Goal: Task Accomplishment & Management: Use online tool/utility

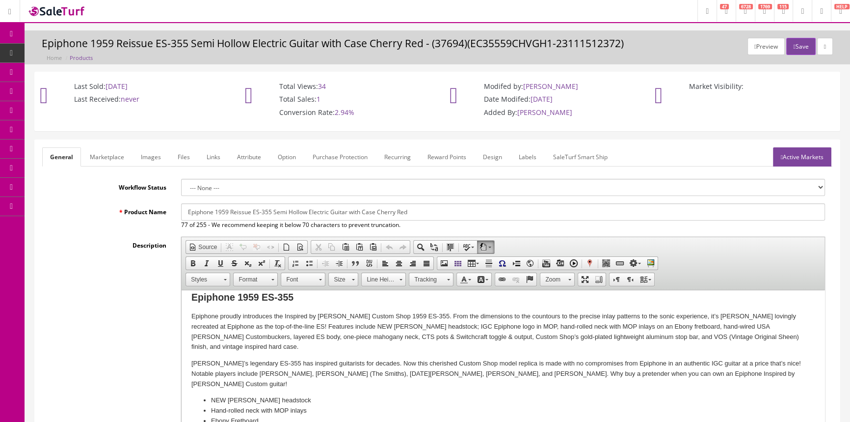
click at [56, 91] on icon at bounding box center [52, 91] width 10 height 8
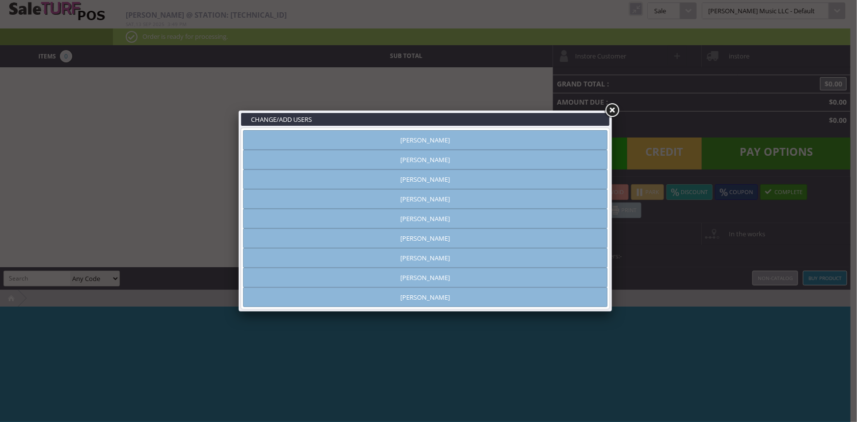
type input "[PERSON_NAME]"
click at [398, 161] on link "[PERSON_NAME]" at bounding box center [425, 160] width 364 height 20
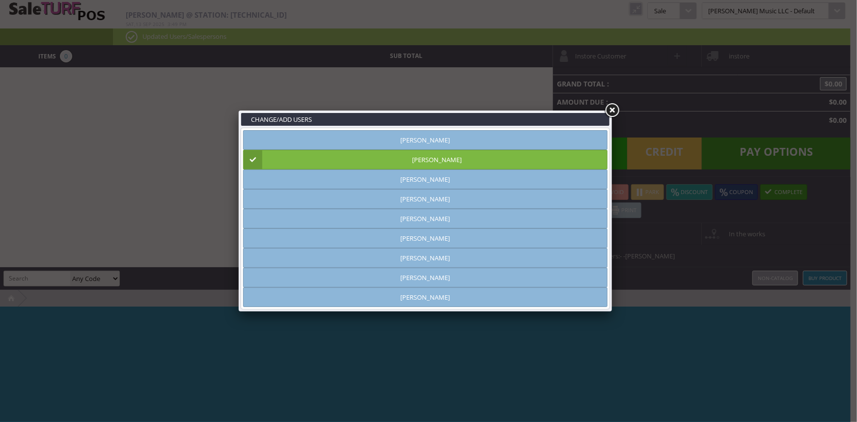
click at [612, 111] on link at bounding box center [612, 111] width 18 height 18
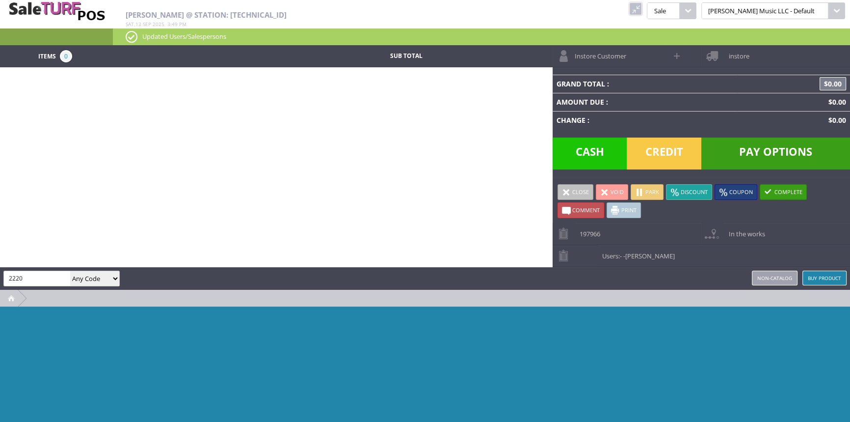
type input "2220"
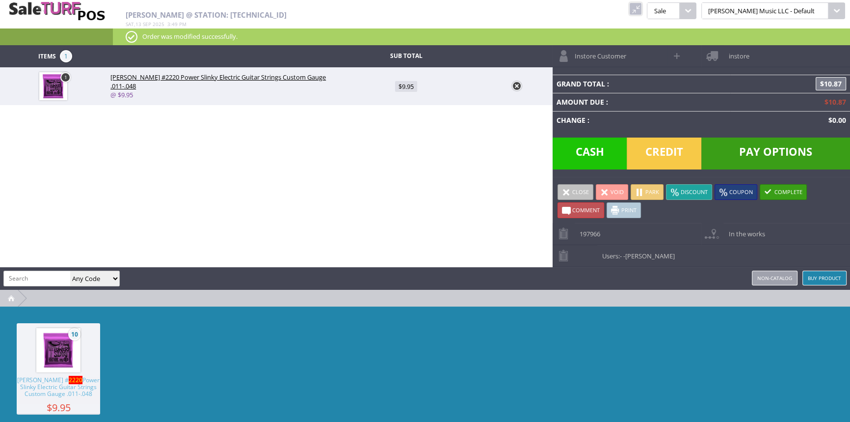
click at [683, 157] on span "Credit" at bounding box center [664, 153] width 75 height 32
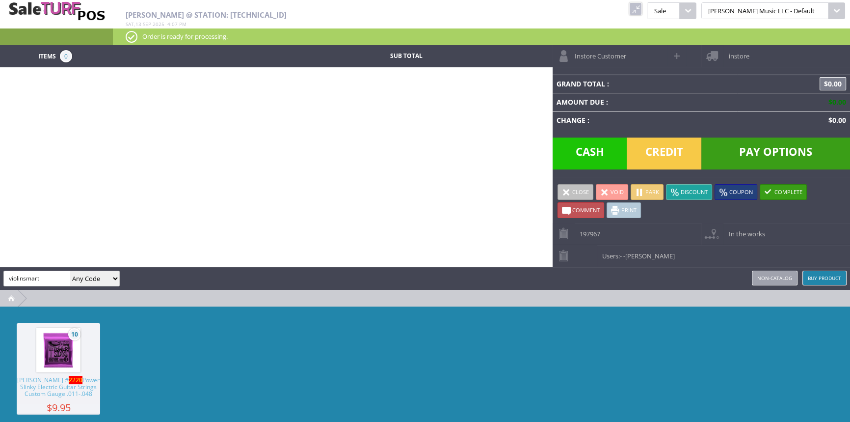
type input "violinsmart"
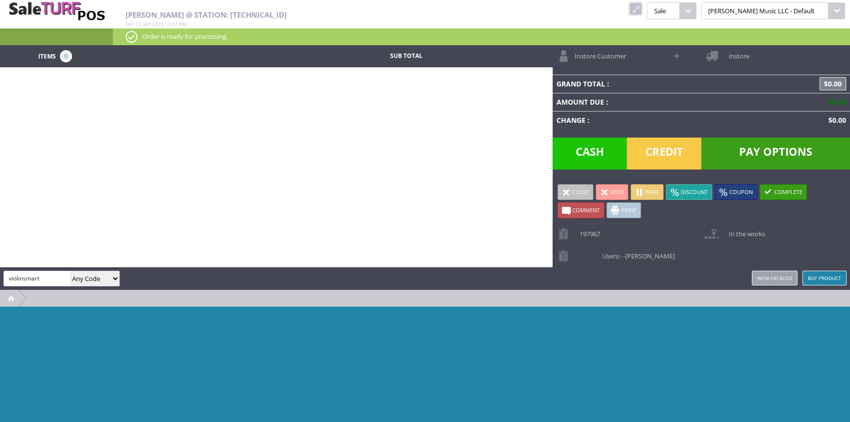
click at [95, 273] on select "Any Code SKU UPC EAN Name Model" at bounding box center [94, 278] width 49 height 15
select select "sku"
click at [70, 271] on select "Any Code SKU UPC EAN Name Model" at bounding box center [94, 278] width 49 height 15
drag, startPoint x: 48, startPoint y: 277, endPoint x: 103, endPoint y: 297, distance: 59.0
click at [49, 278] on input "violinsmart" at bounding box center [37, 278] width 66 height 14
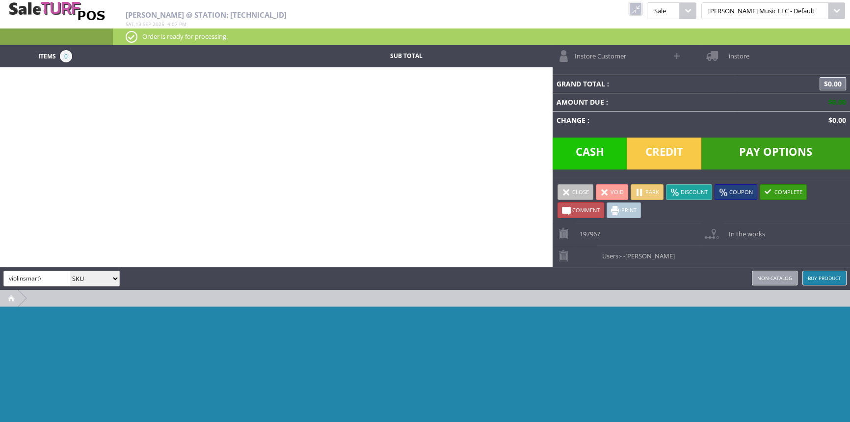
type input "violinsmart"
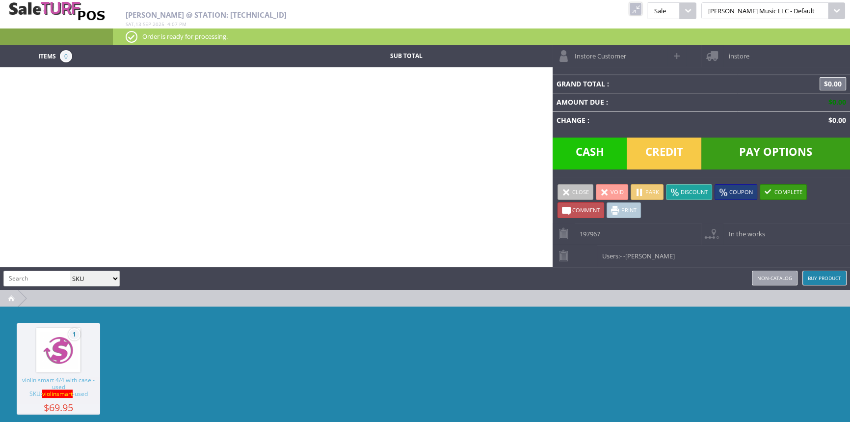
click at [63, 382] on span "violin smart 4/4 with case -used SKU: violinsmart -used" at bounding box center [58, 390] width 83 height 27
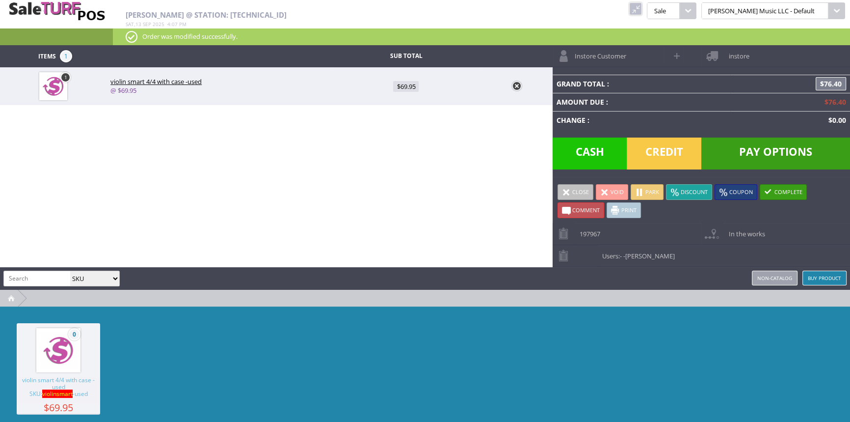
click at [29, 264] on div "Items 1 Sub Total 1 violin smart 4/4 with case -used @ $69.95 $69.95 Instore Cu…" at bounding box center [425, 249] width 850 height 409
click at [28, 283] on input "search" at bounding box center [37, 278] width 66 height 14
type input "rs1000"
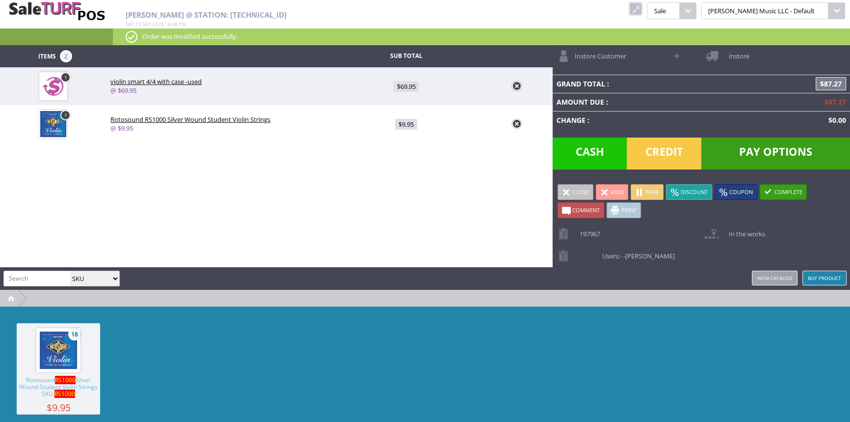
click at [647, 150] on span "Credit" at bounding box center [664, 153] width 75 height 32
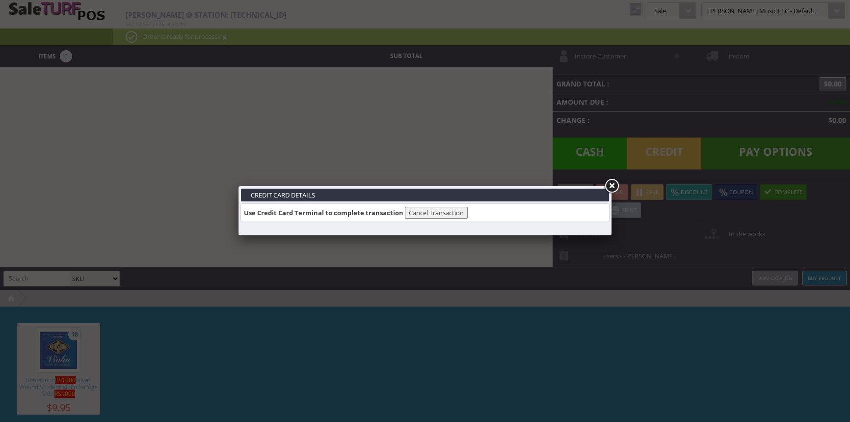
click at [616, 187] on link at bounding box center [612, 186] width 18 height 18
